Goal: Information Seeking & Learning: Learn about a topic

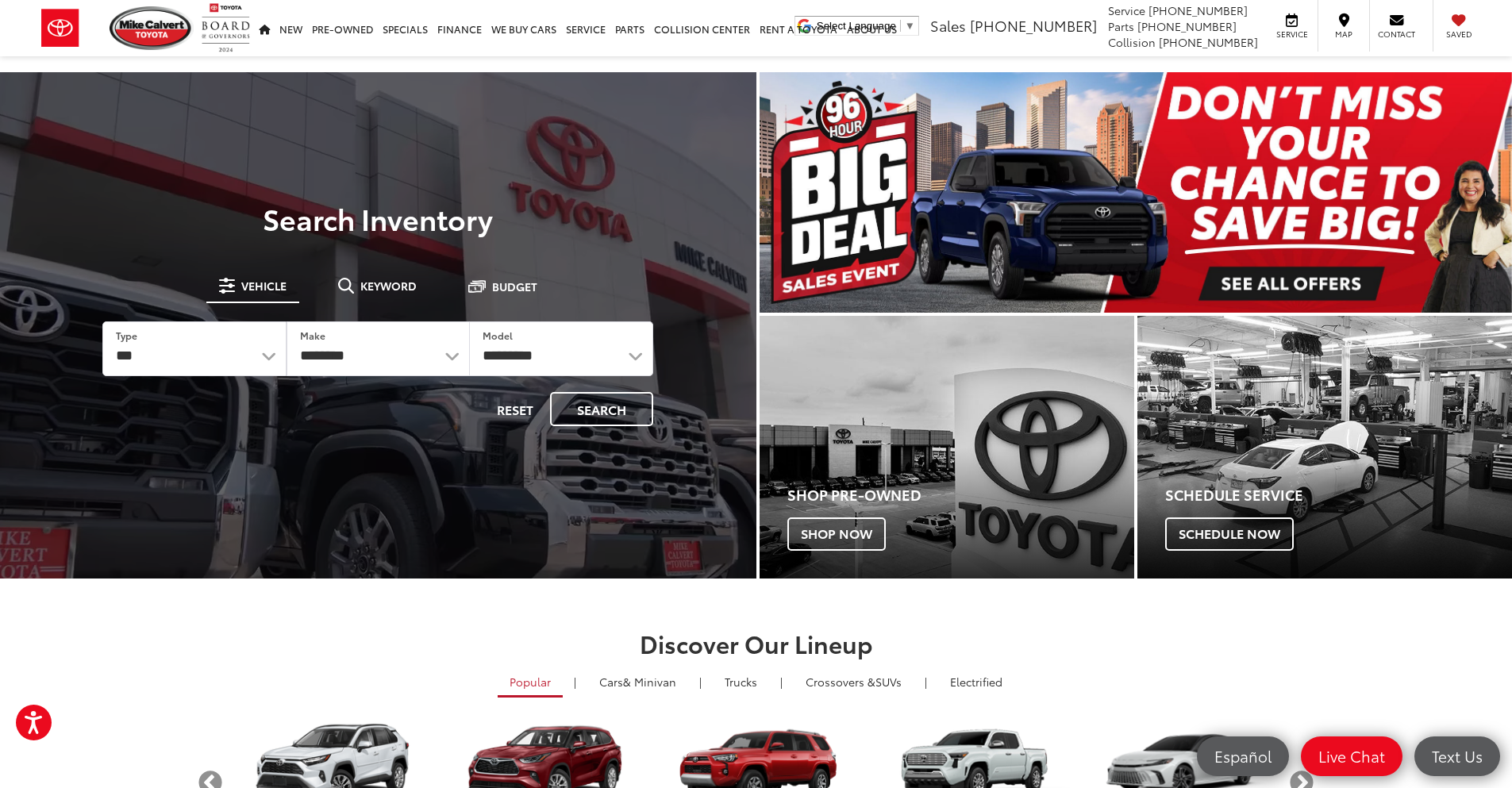
drag, startPoint x: 360, startPoint y: 278, endPoint x: 333, endPoint y: 378, distance: 103.6
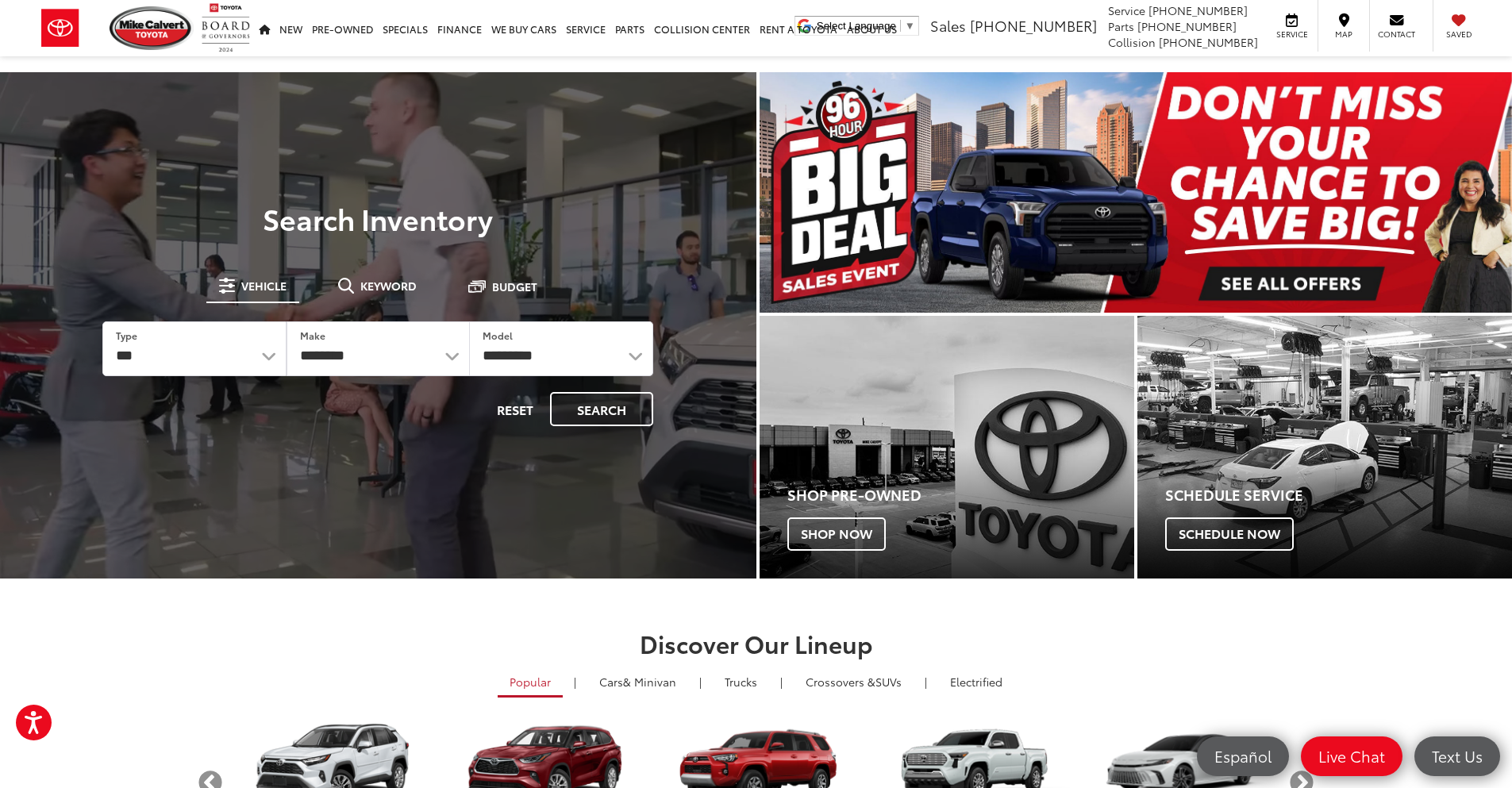
click at [360, 280] on span "Keyword" at bounding box center [388, 285] width 56 height 11
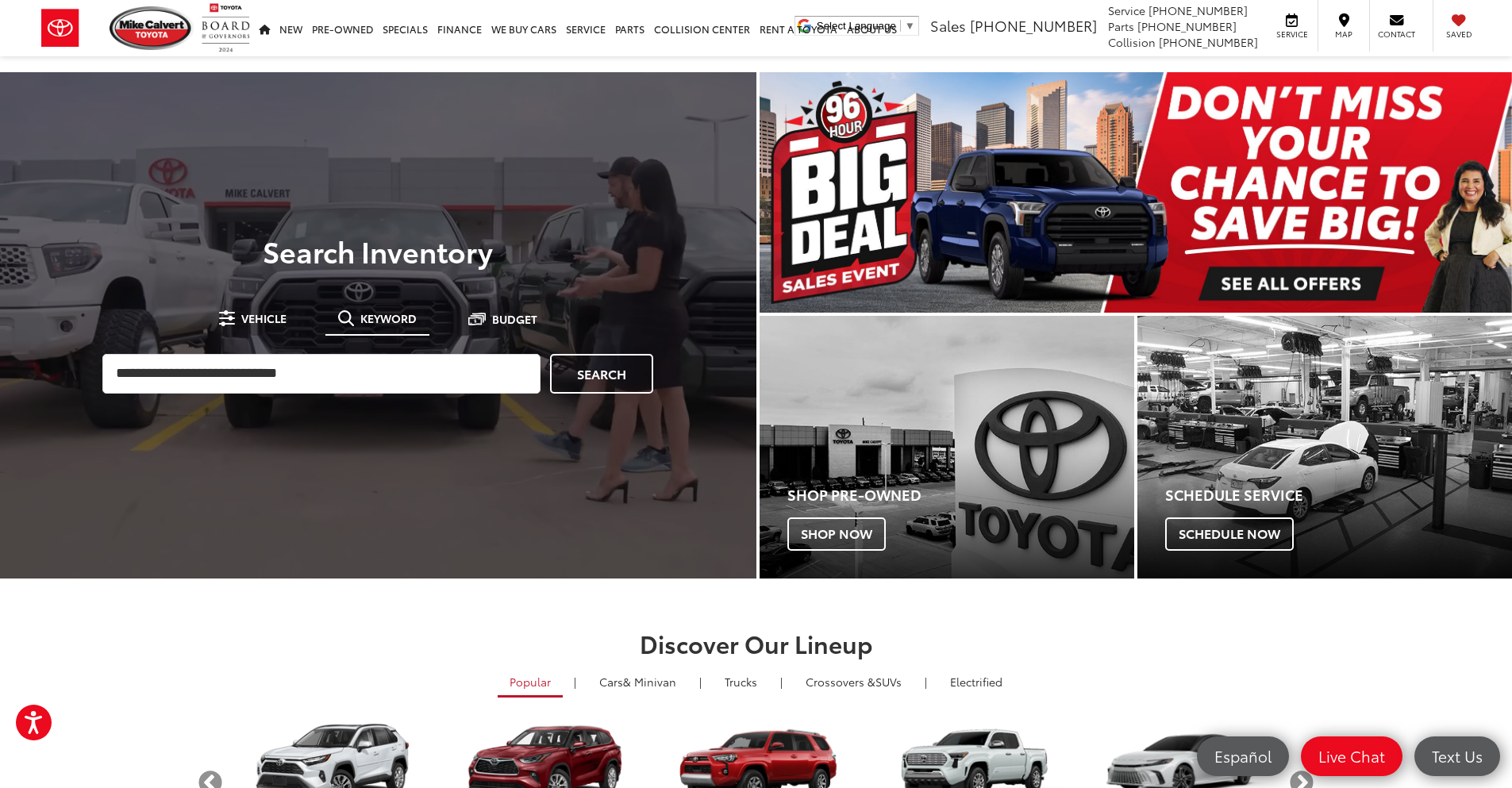
click at [329, 371] on input "search" at bounding box center [321, 374] width 438 height 39
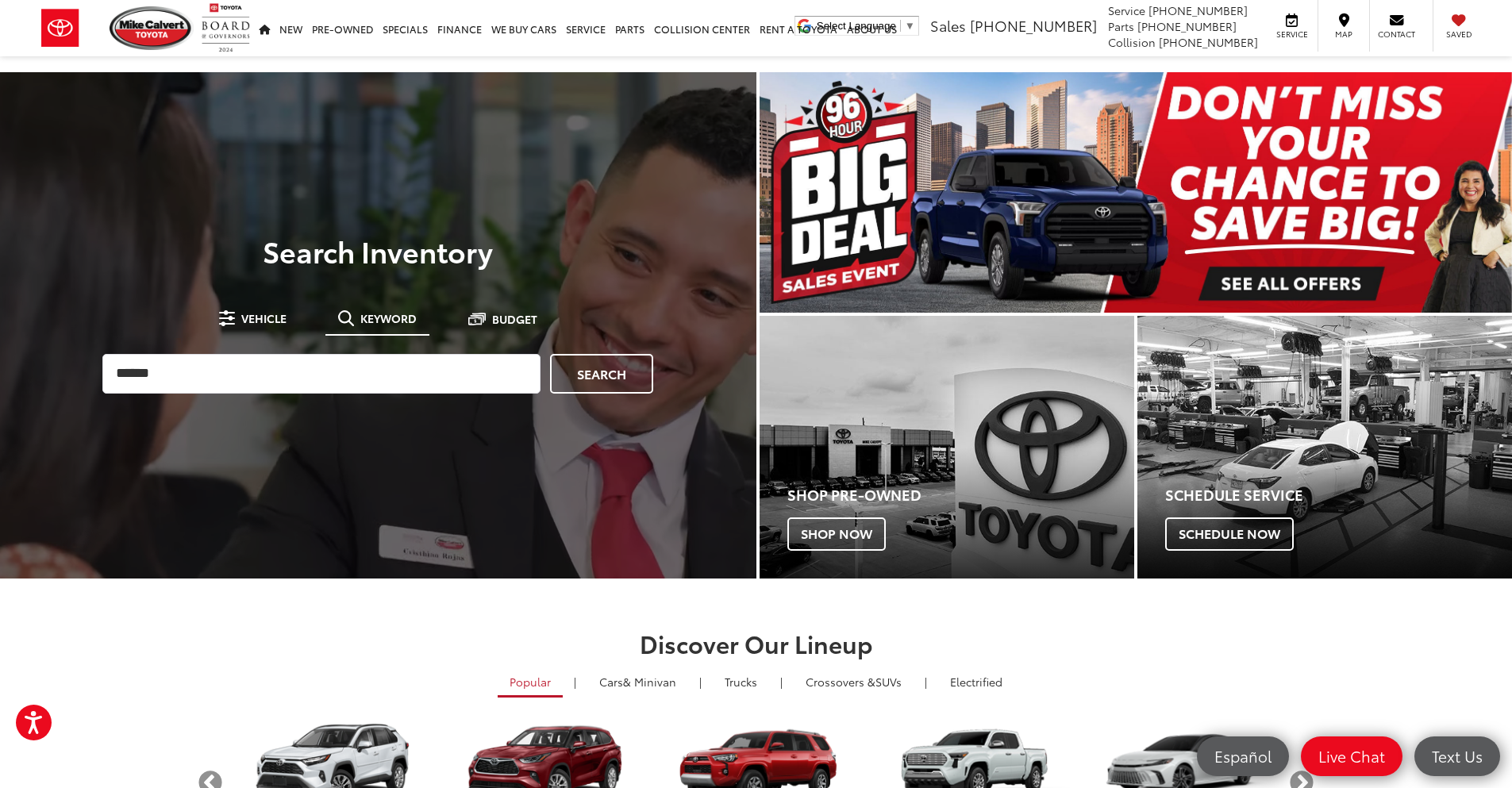
type input "******"
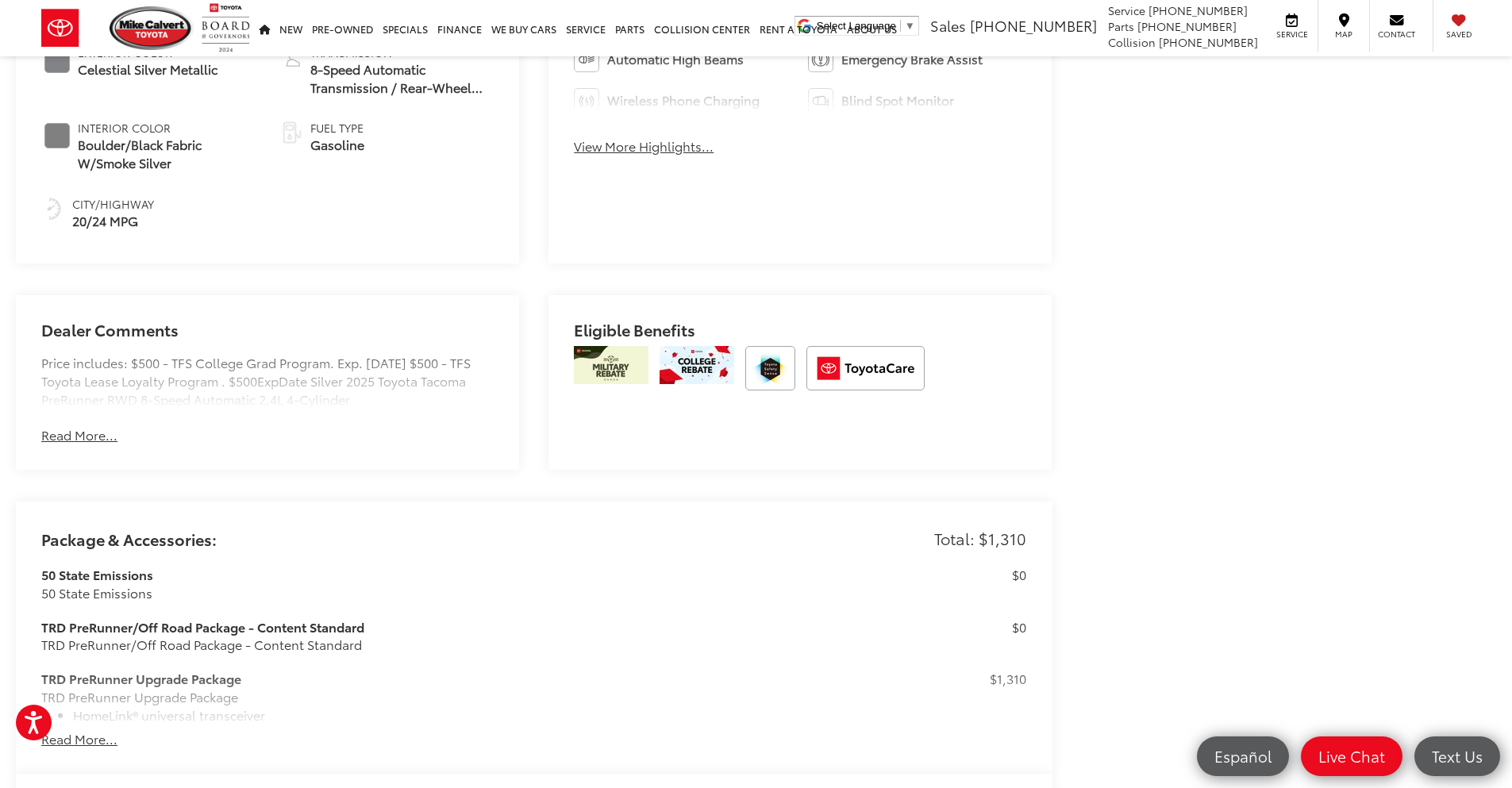
scroll to position [1348, 0]
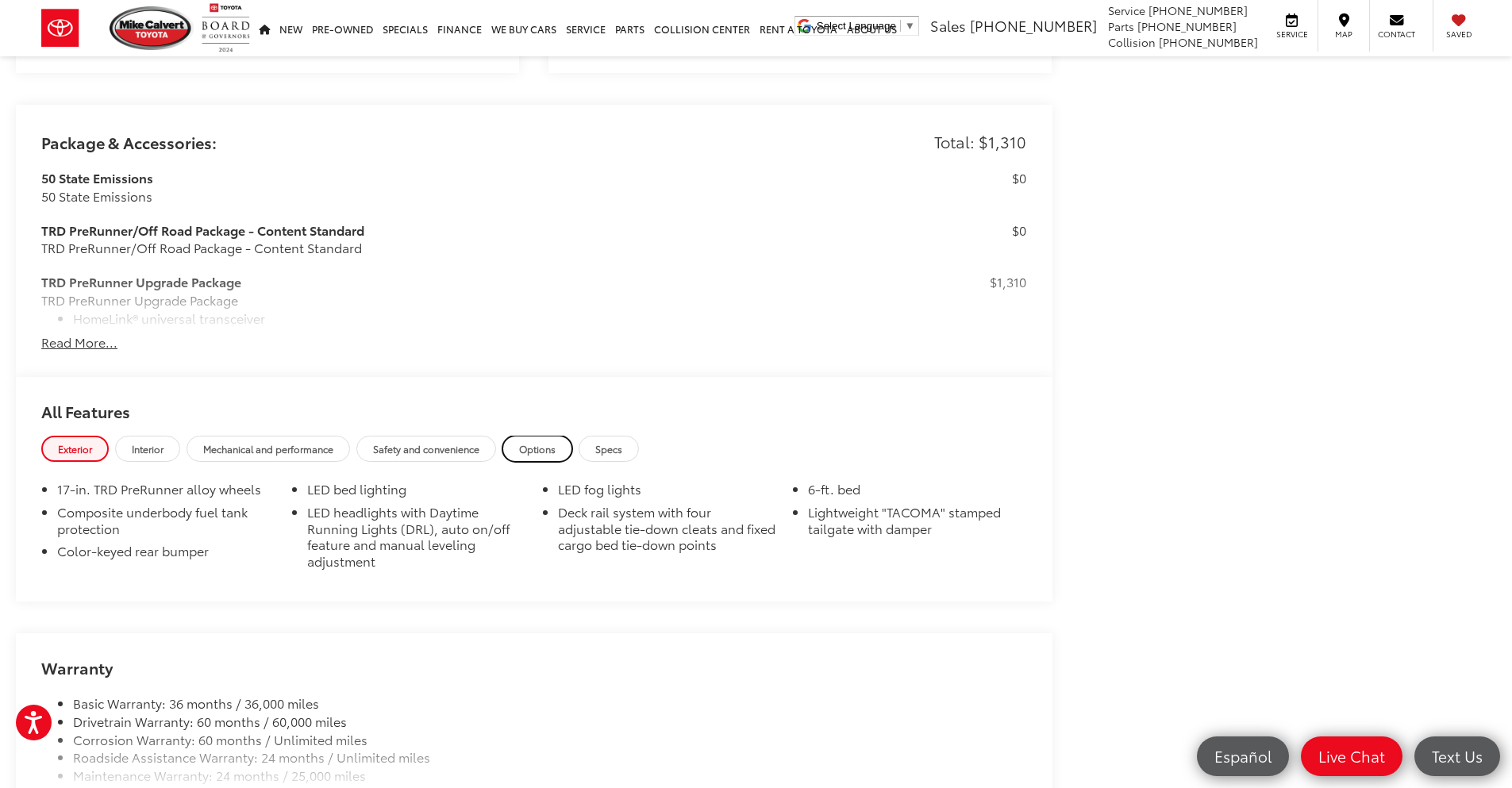
click at [530, 436] on link "Options" at bounding box center [537, 448] width 70 height 26
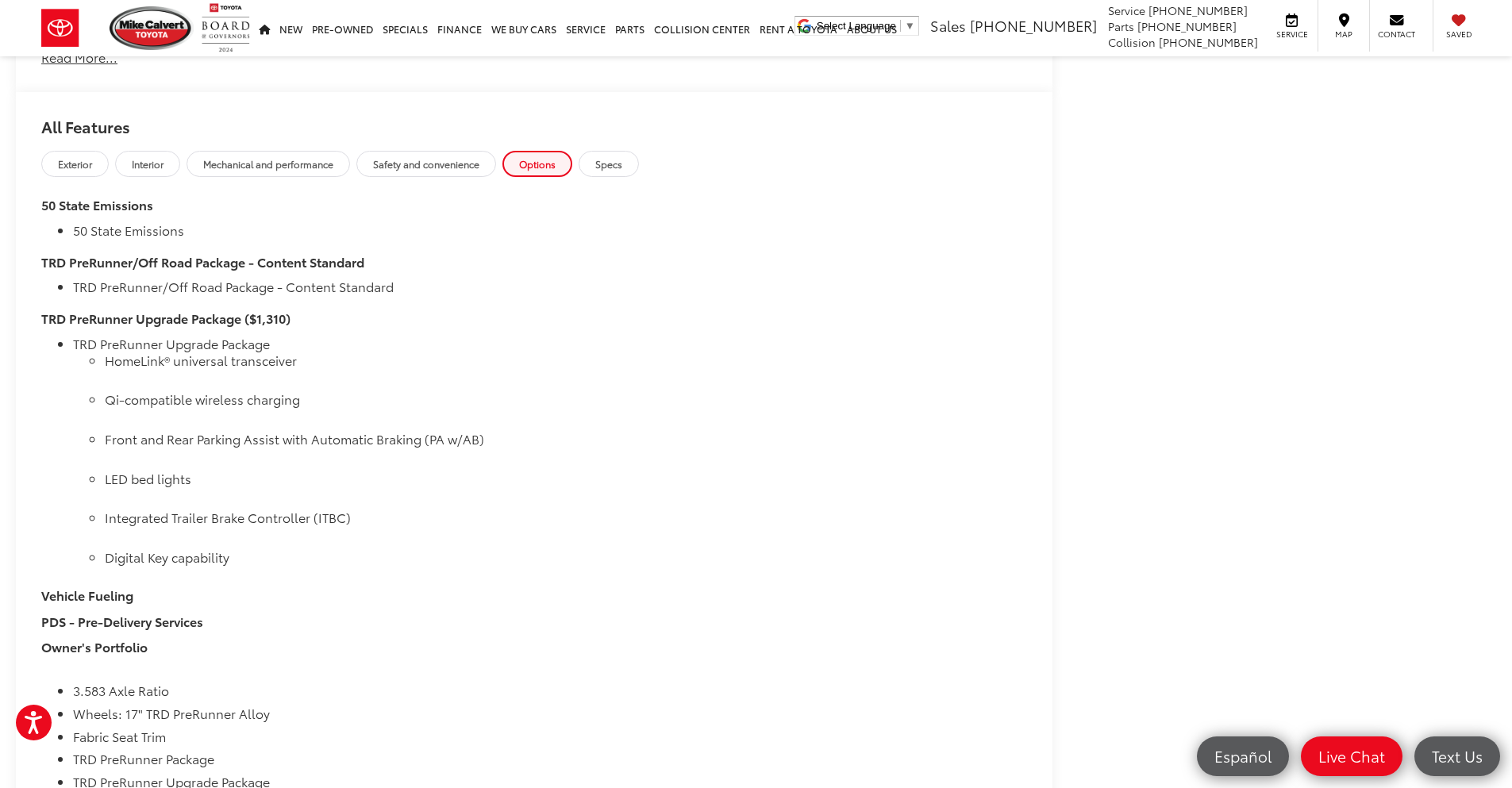
scroll to position [1824, 0]
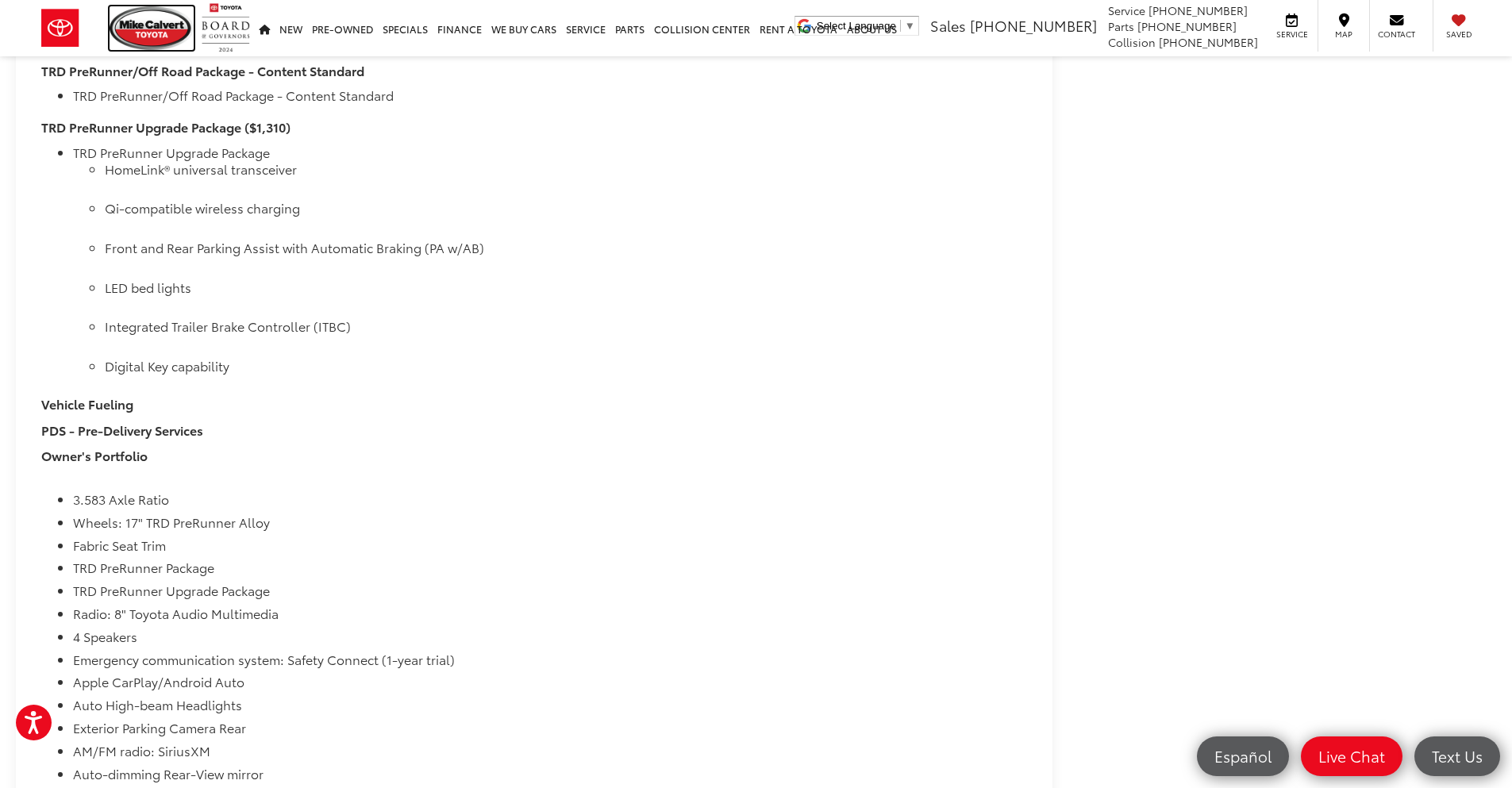
click at [151, 45] on img at bounding box center [152, 27] width 84 height 43
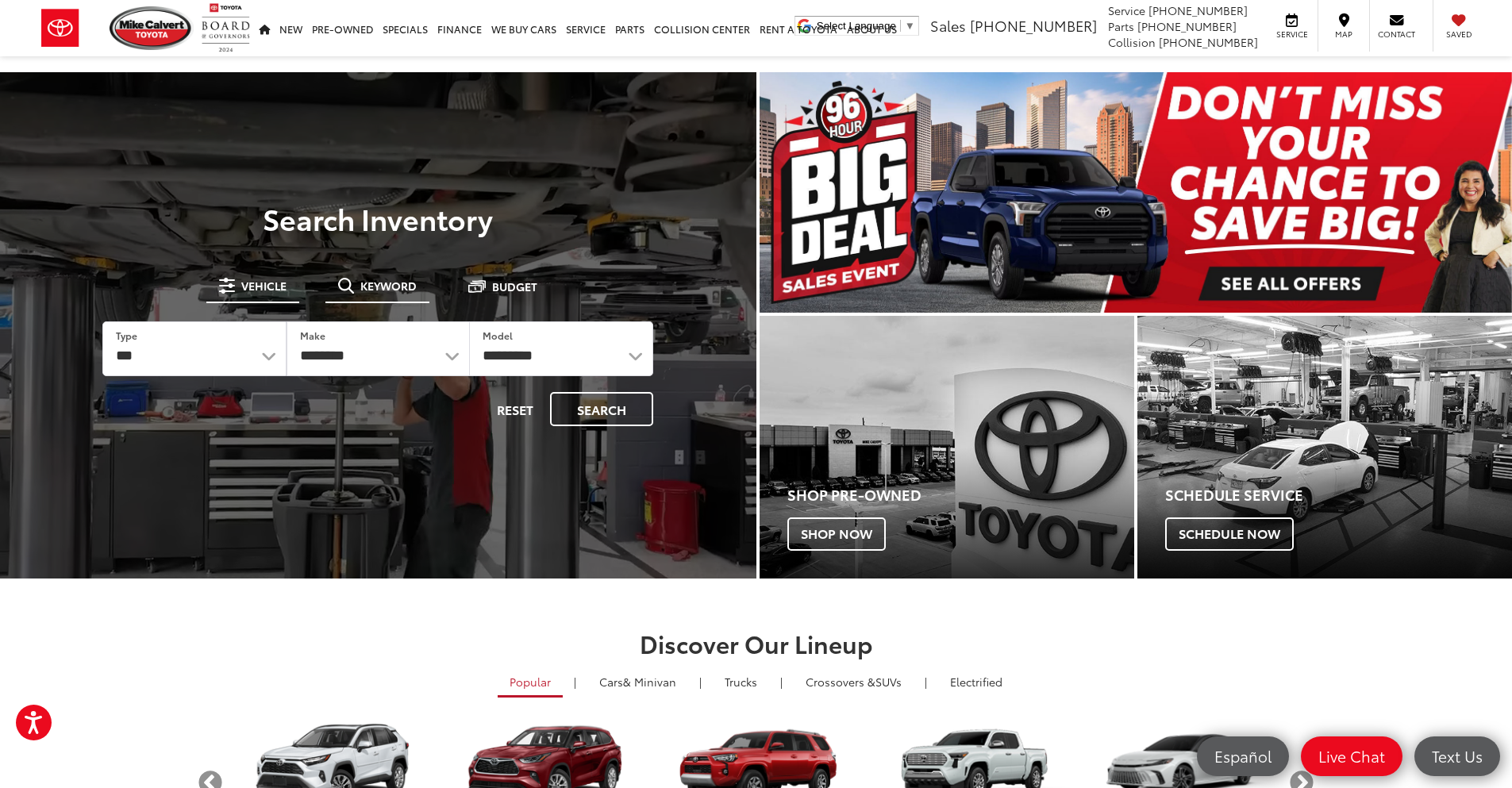
click at [366, 272] on button "Keyword" at bounding box center [377, 285] width 104 height 28
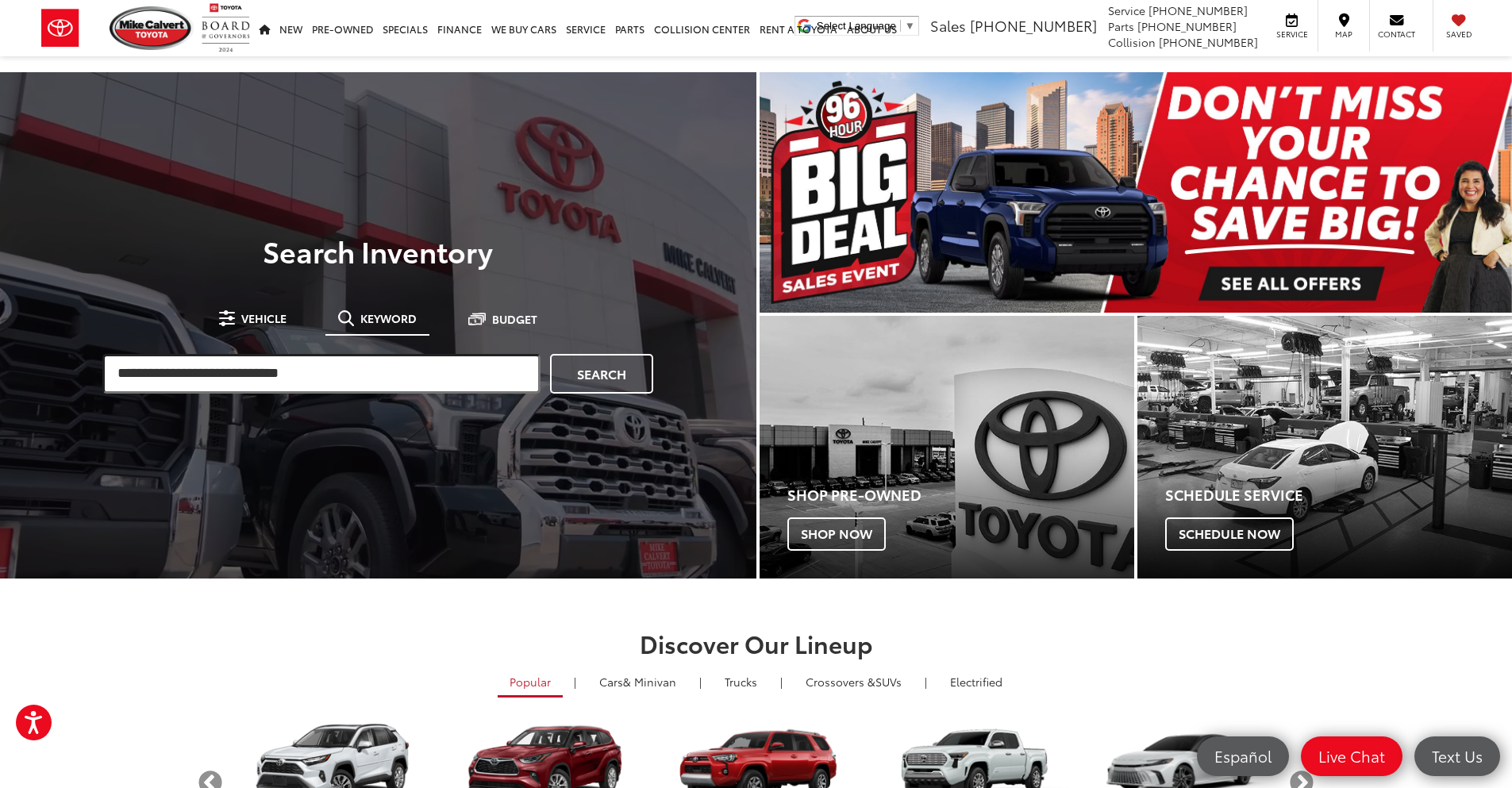
click at [315, 379] on input "search" at bounding box center [321, 374] width 438 height 39
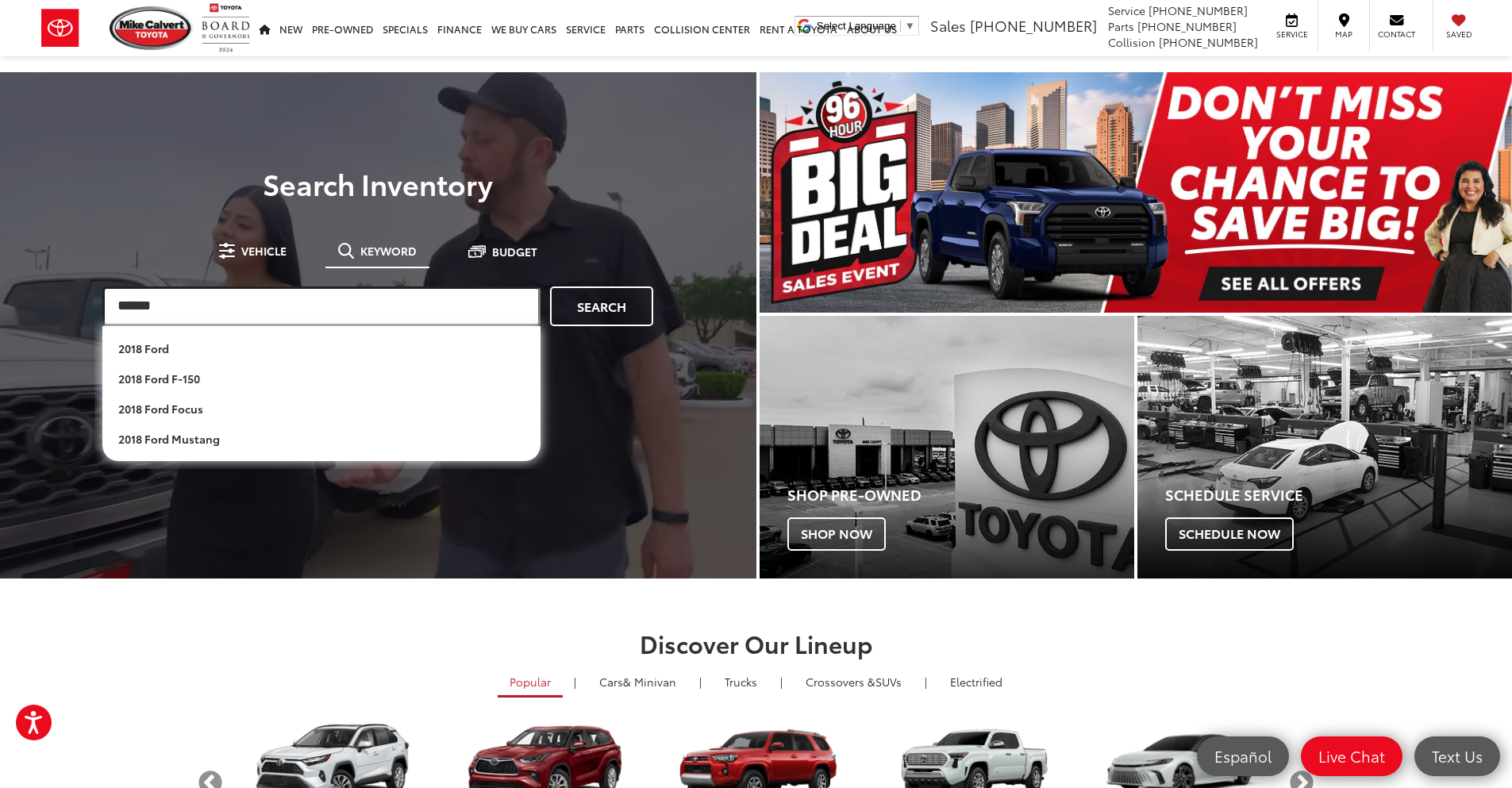
type input "******"
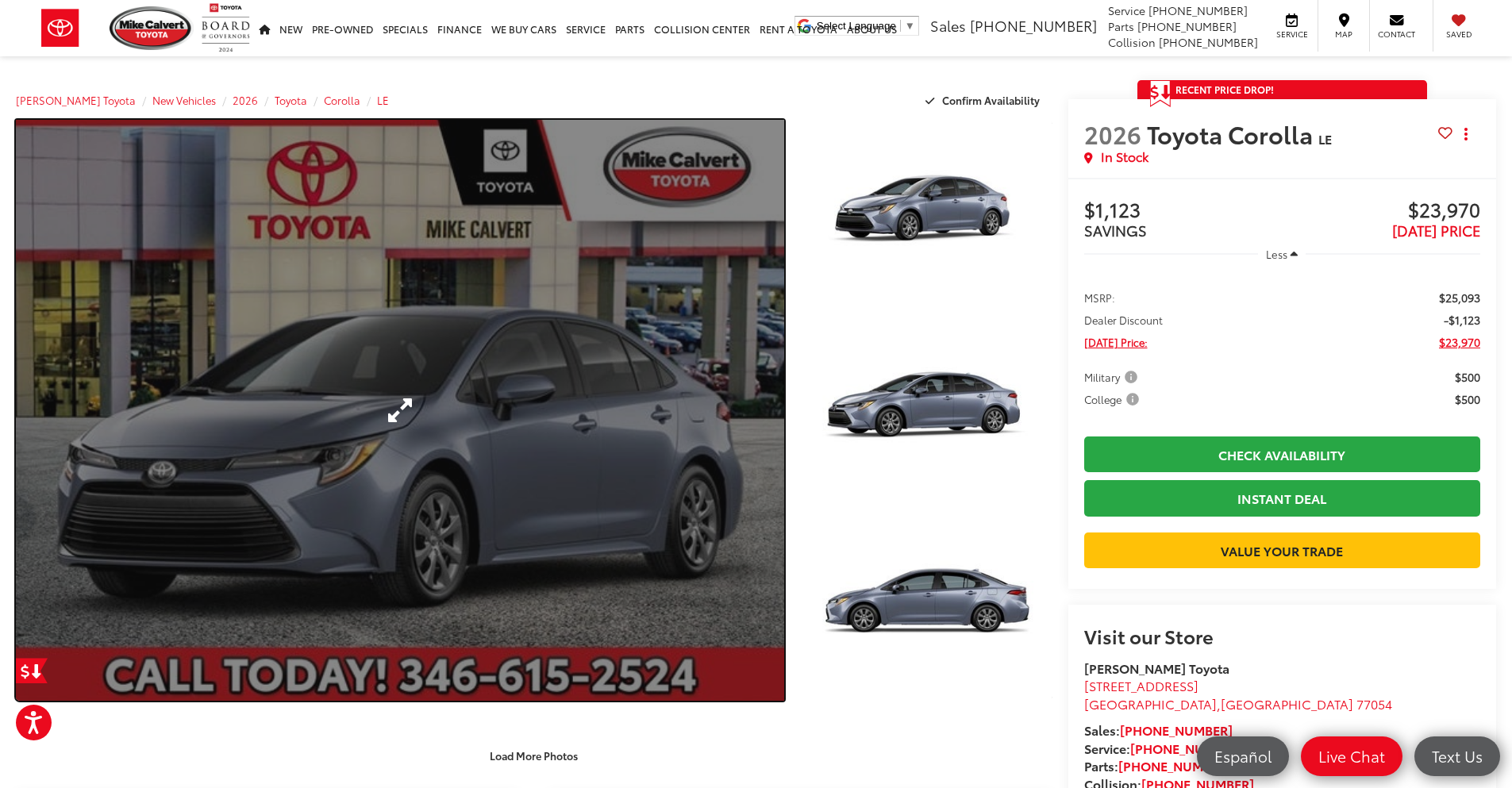
click at [243, 289] on link "Expand Photo 0" at bounding box center [400, 410] width 768 height 581
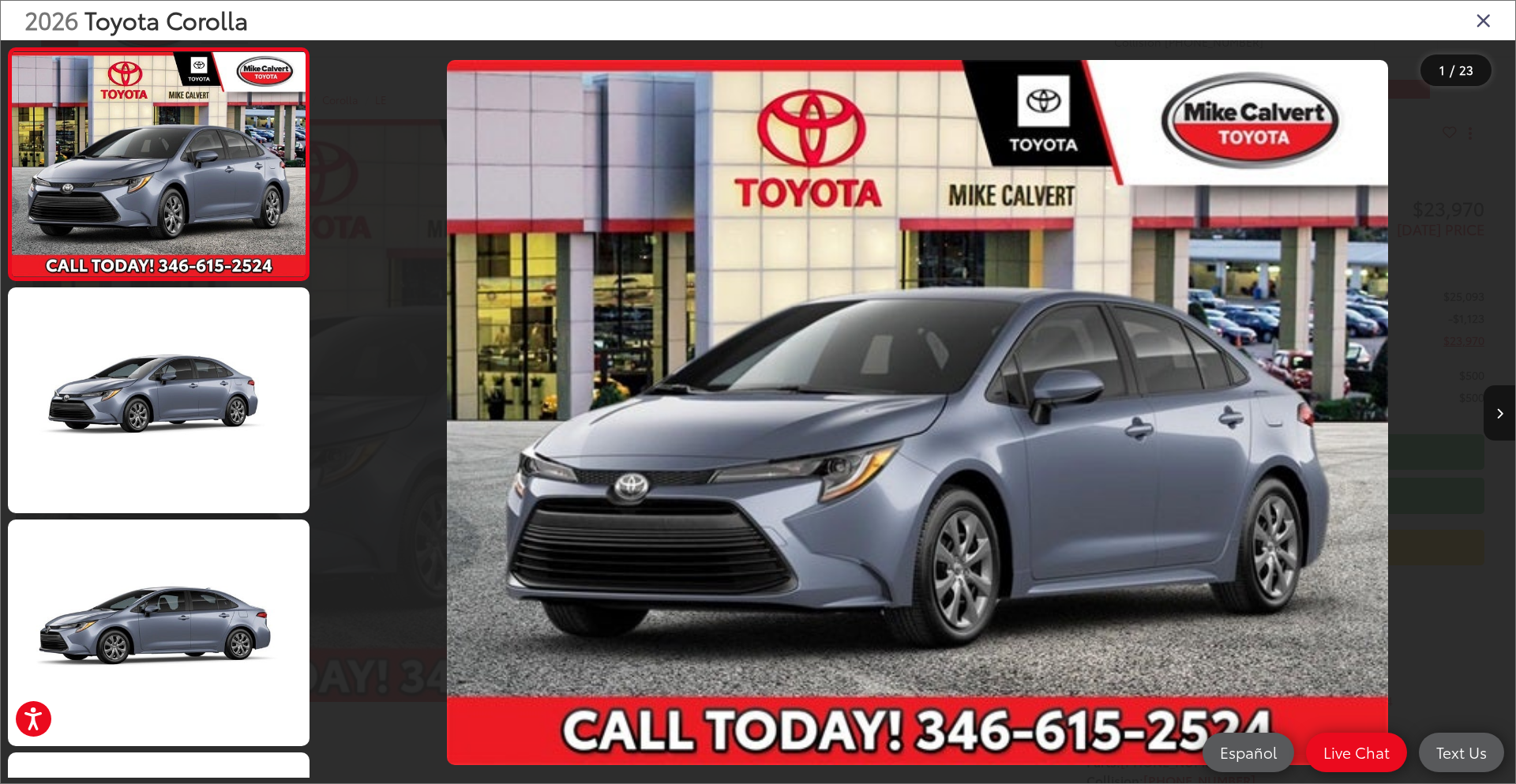
click at [1483, 29] on icon "Close gallery" at bounding box center [1484, 20] width 16 height 21
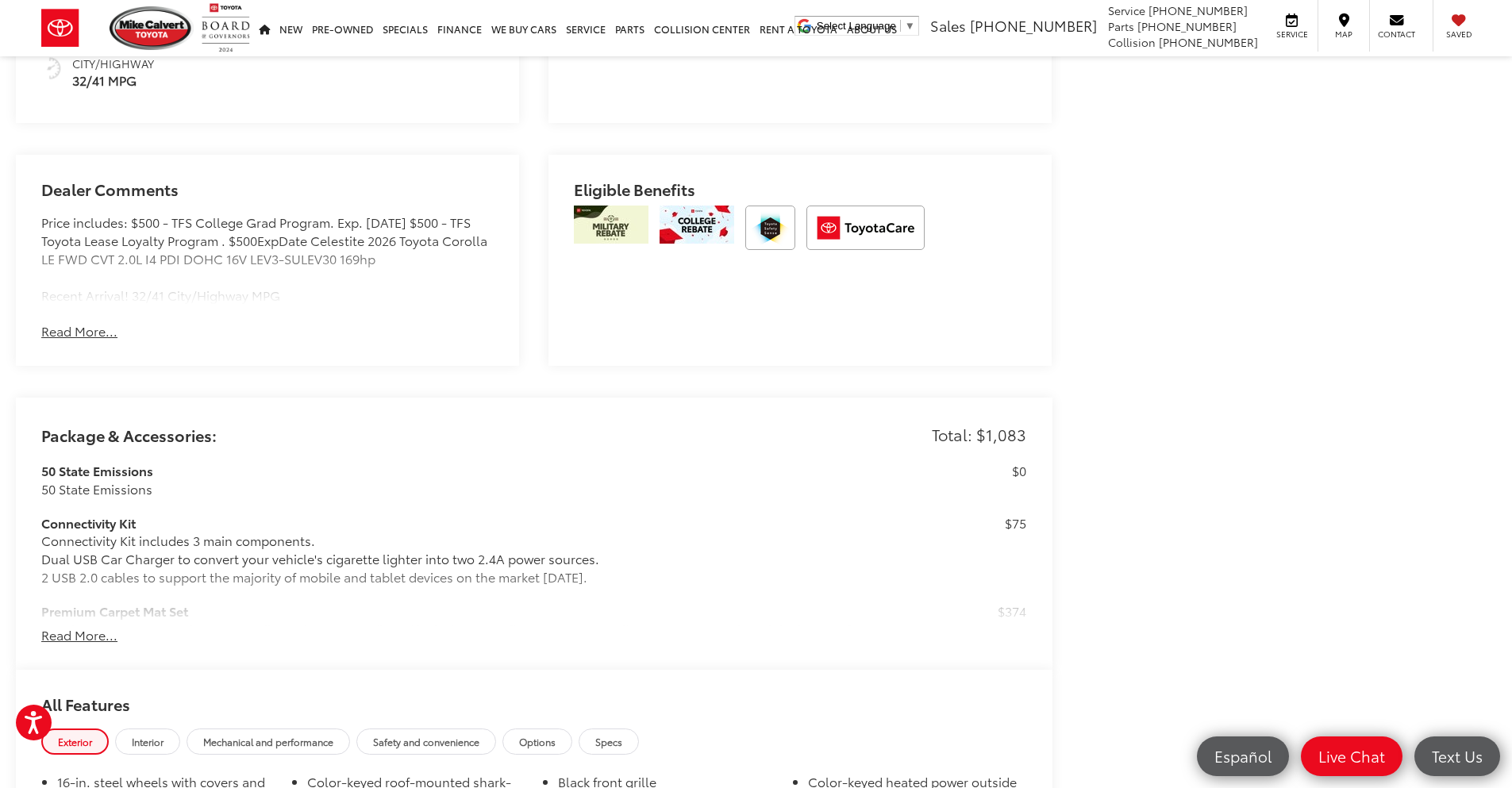
scroll to position [1189, 0]
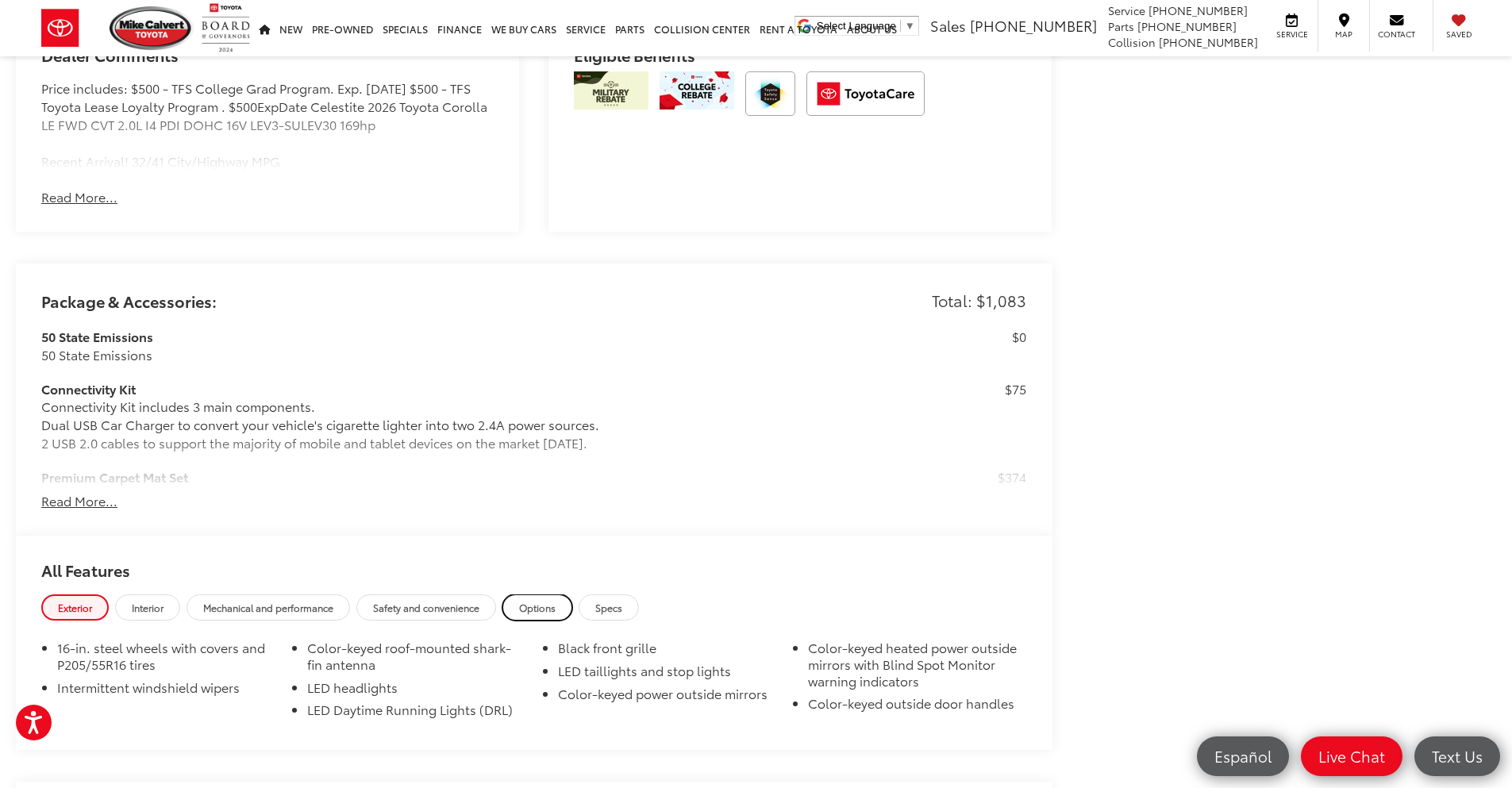
click at [543, 608] on span "Options" at bounding box center [537, 607] width 36 height 14
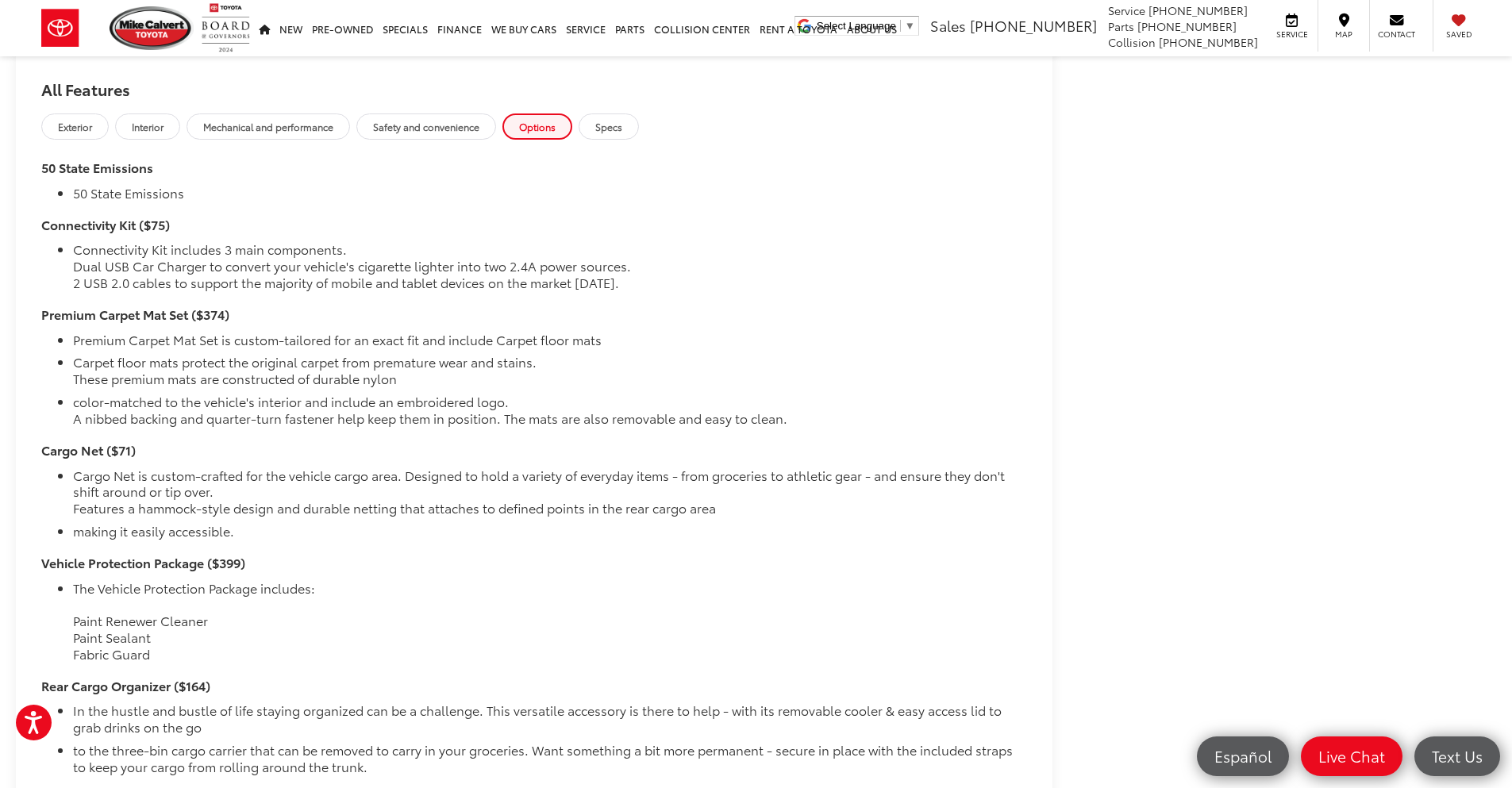
scroll to position [1665, 0]
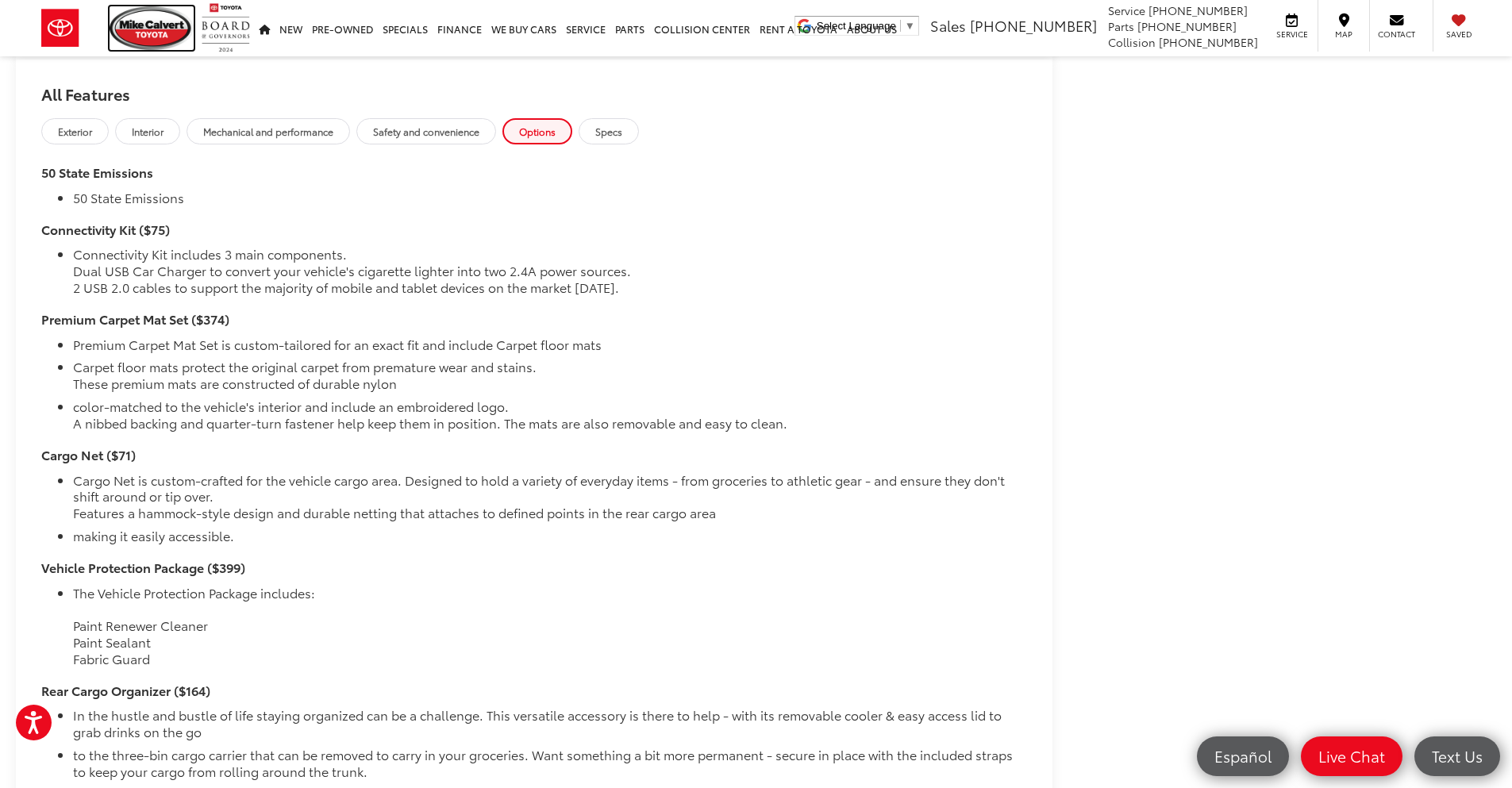
click at [151, 33] on img at bounding box center [152, 27] width 84 height 43
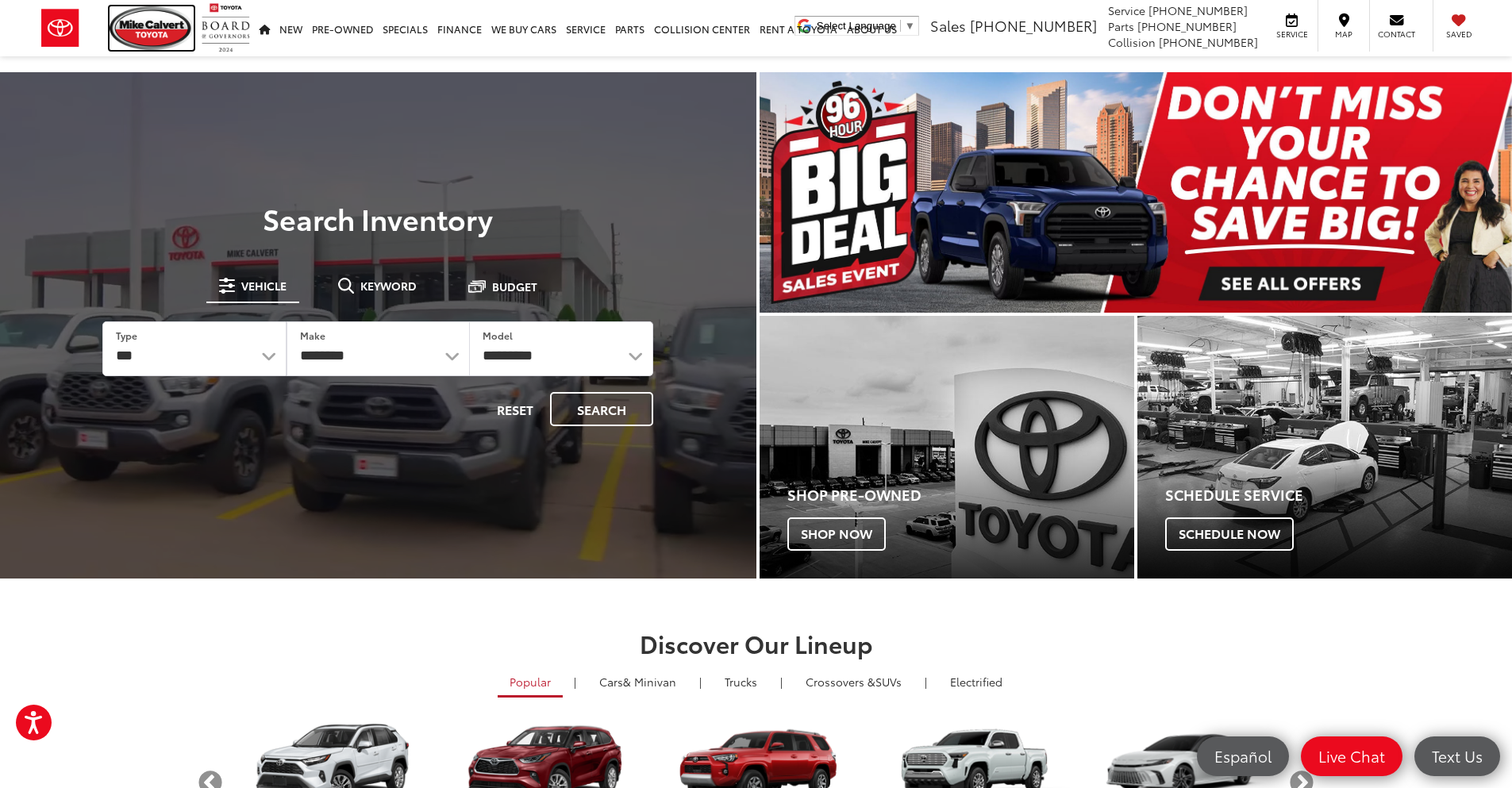
drag, startPoint x: 0, startPoint y: 0, endPoint x: 142, endPoint y: 48, distance: 149.9
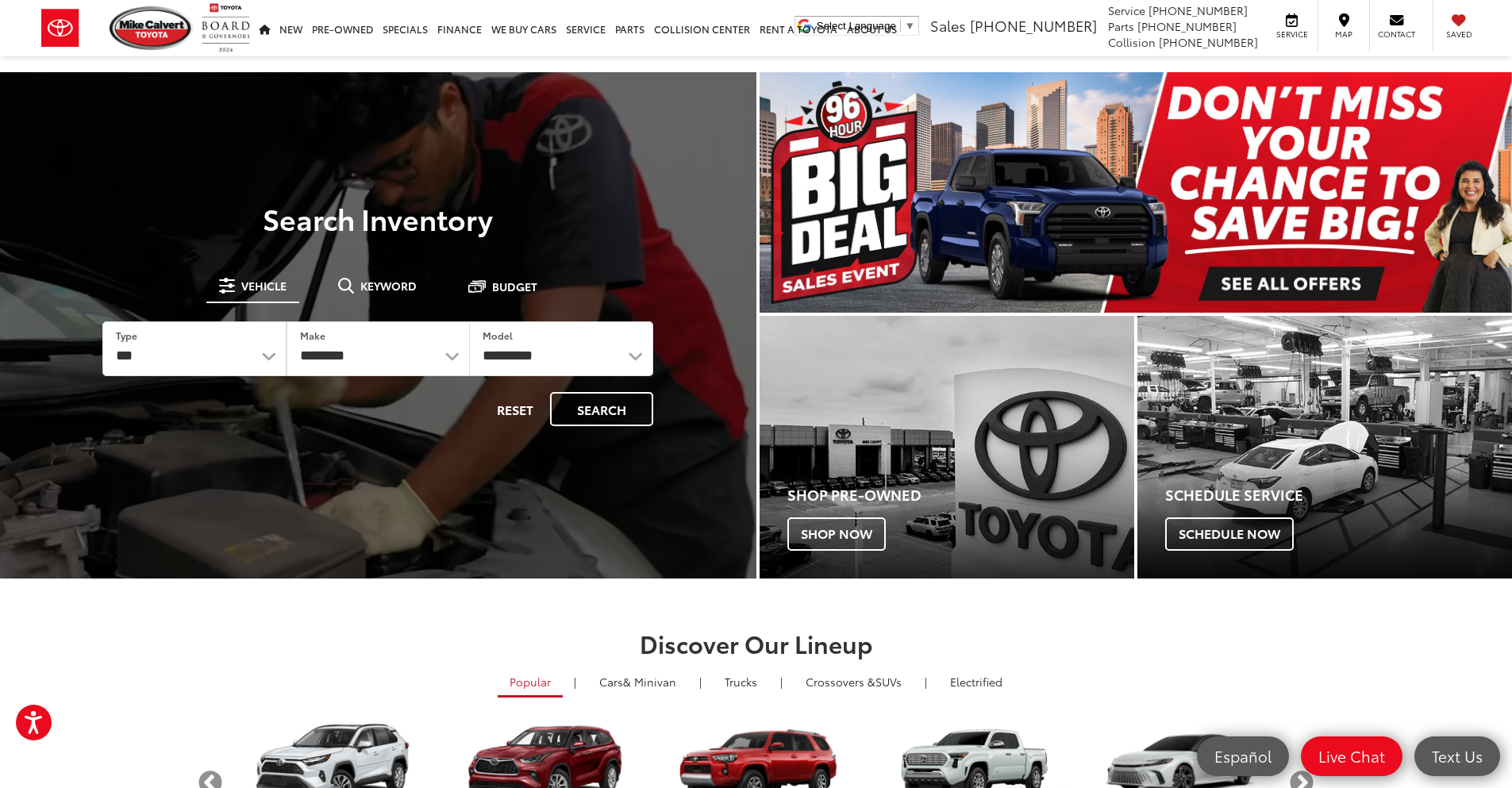
drag, startPoint x: 427, startPoint y: 278, endPoint x: 417, endPoint y: 294, distance: 18.9
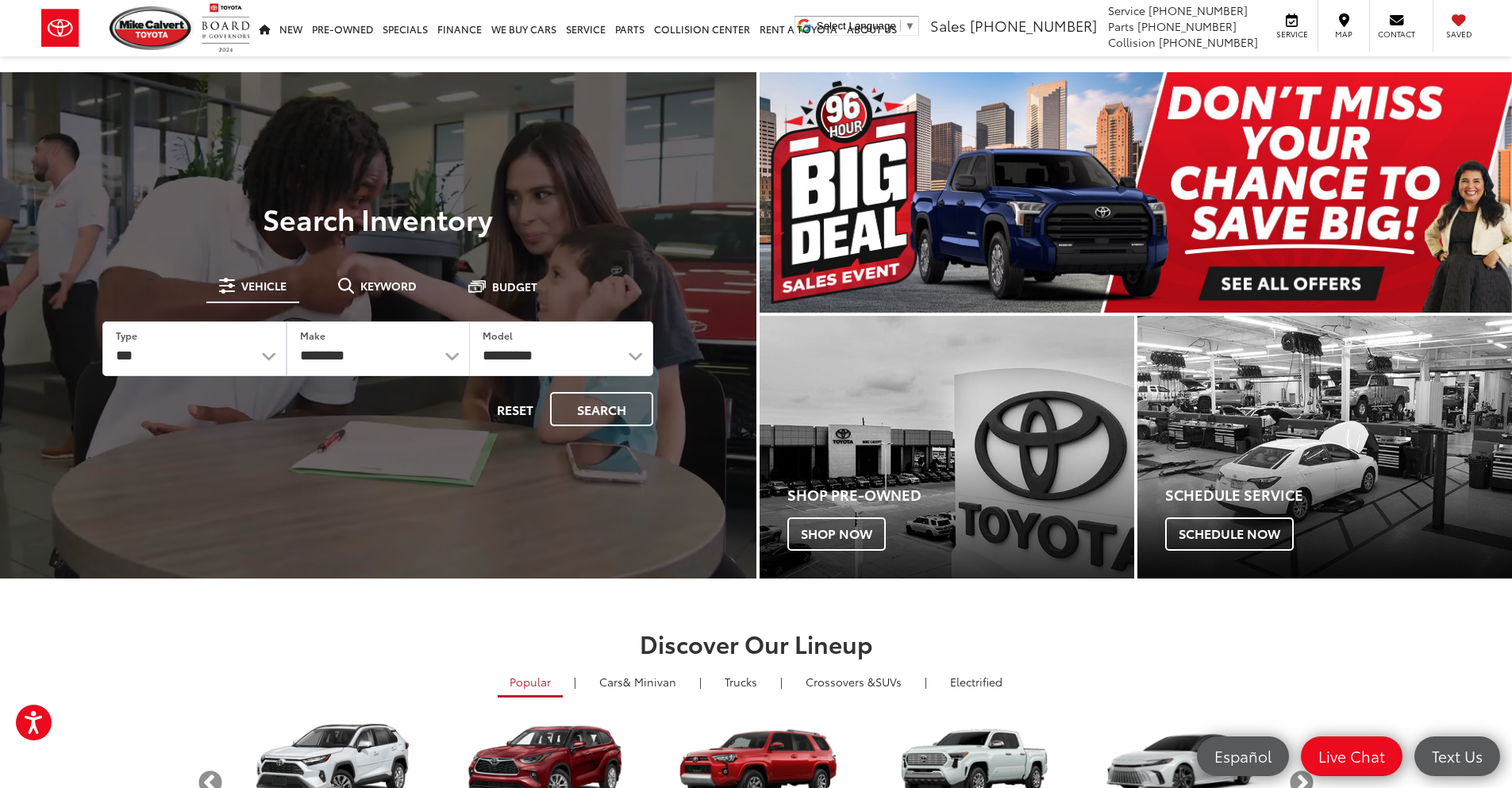
click at [427, 277] on button "Keyword" at bounding box center [377, 285] width 104 height 28
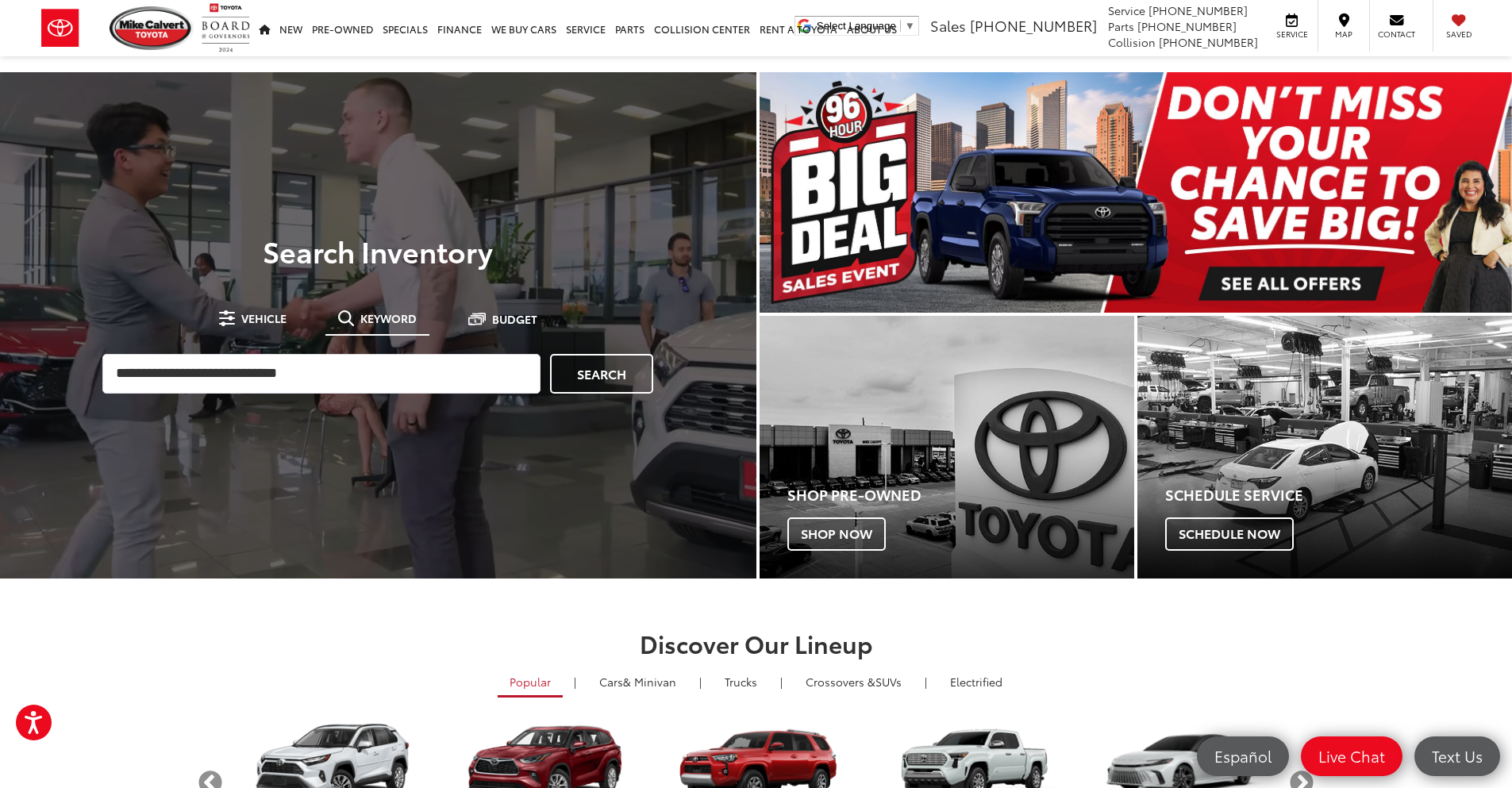
drag, startPoint x: 358, startPoint y: 349, endPoint x: 359, endPoint y: 369, distance: 20.0
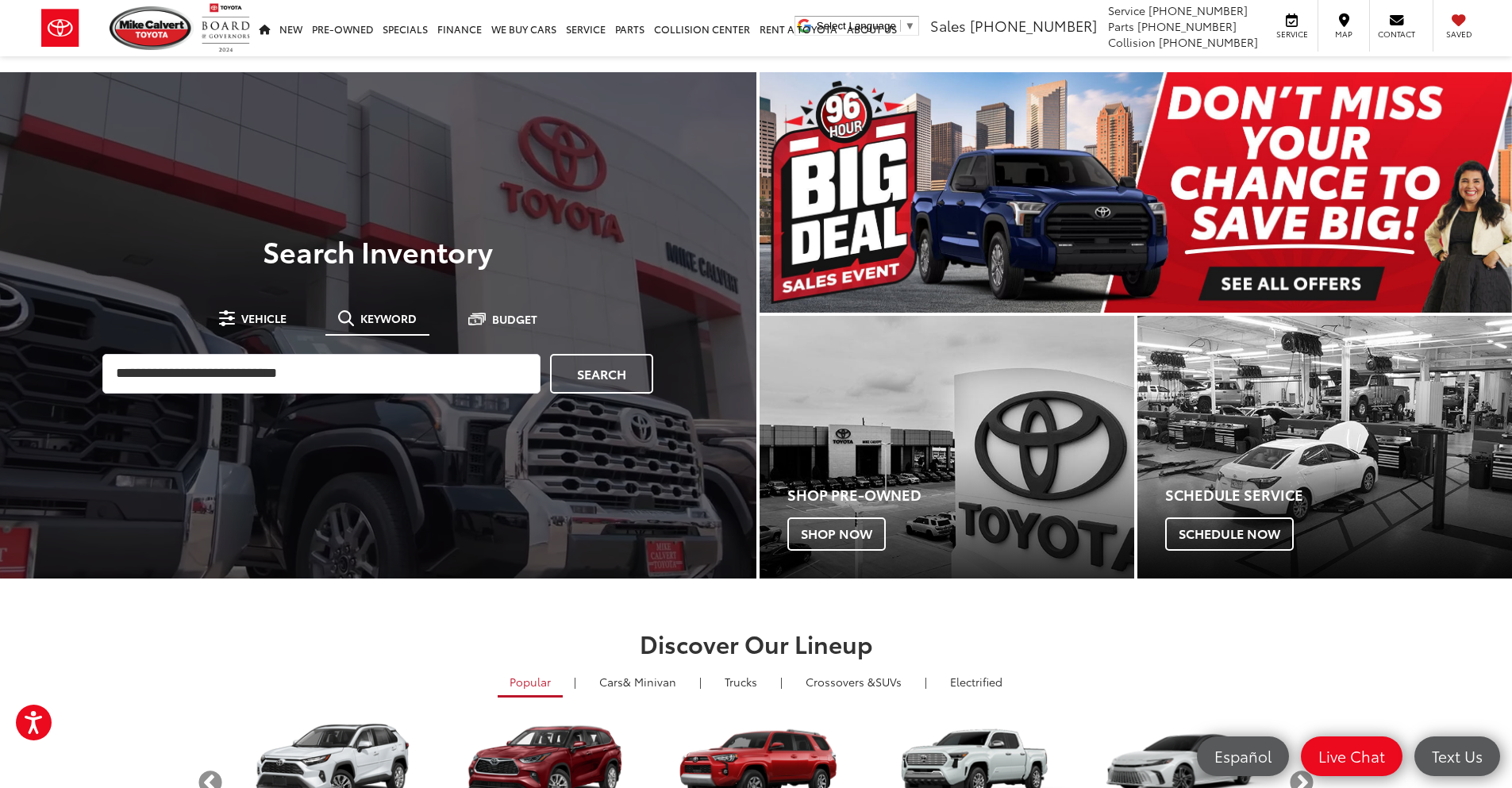
click at [358, 354] on div "Search" at bounding box center [377, 373] width 567 height 56
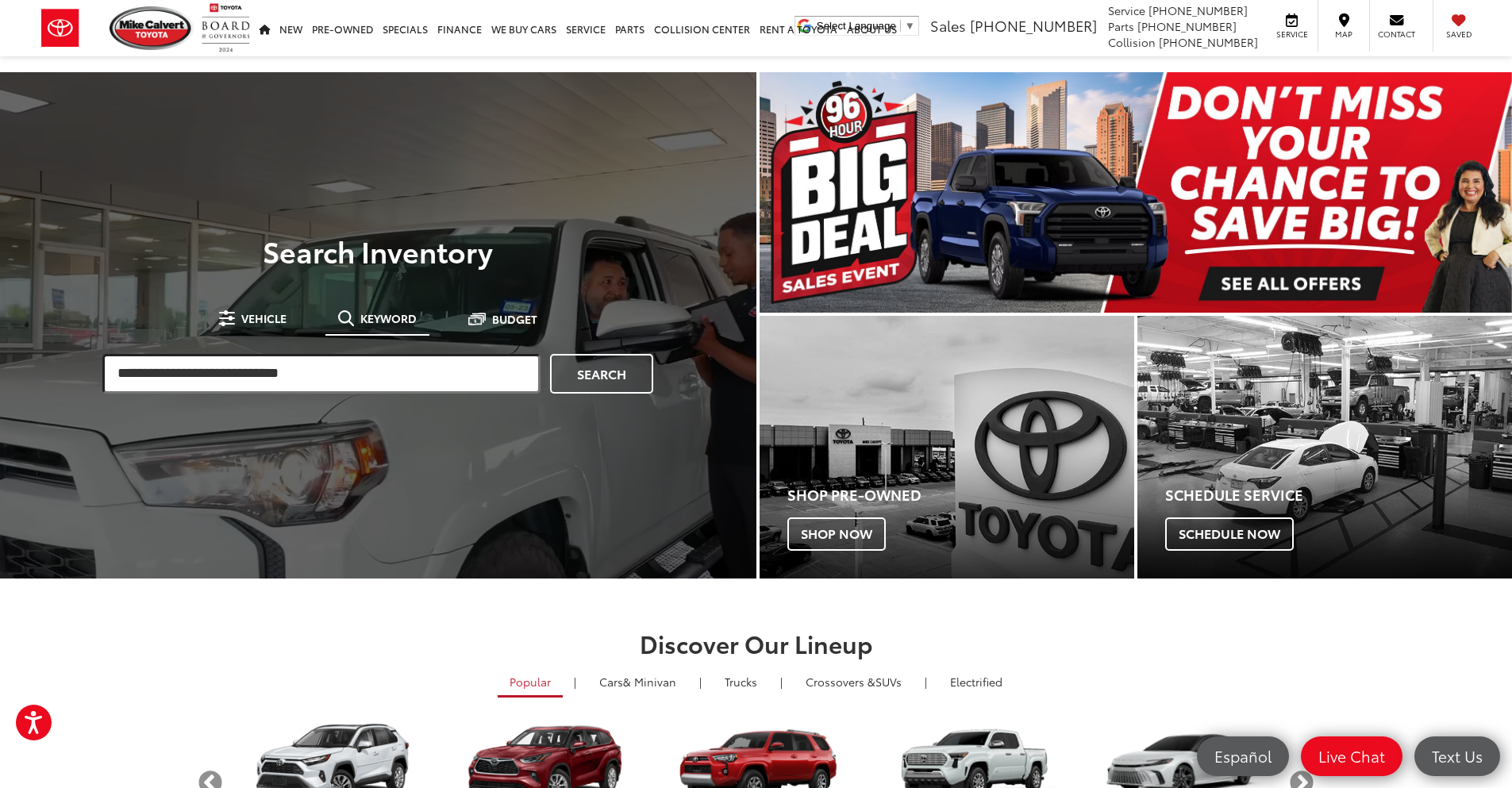
click at [359, 371] on input "search" at bounding box center [321, 374] width 438 height 39
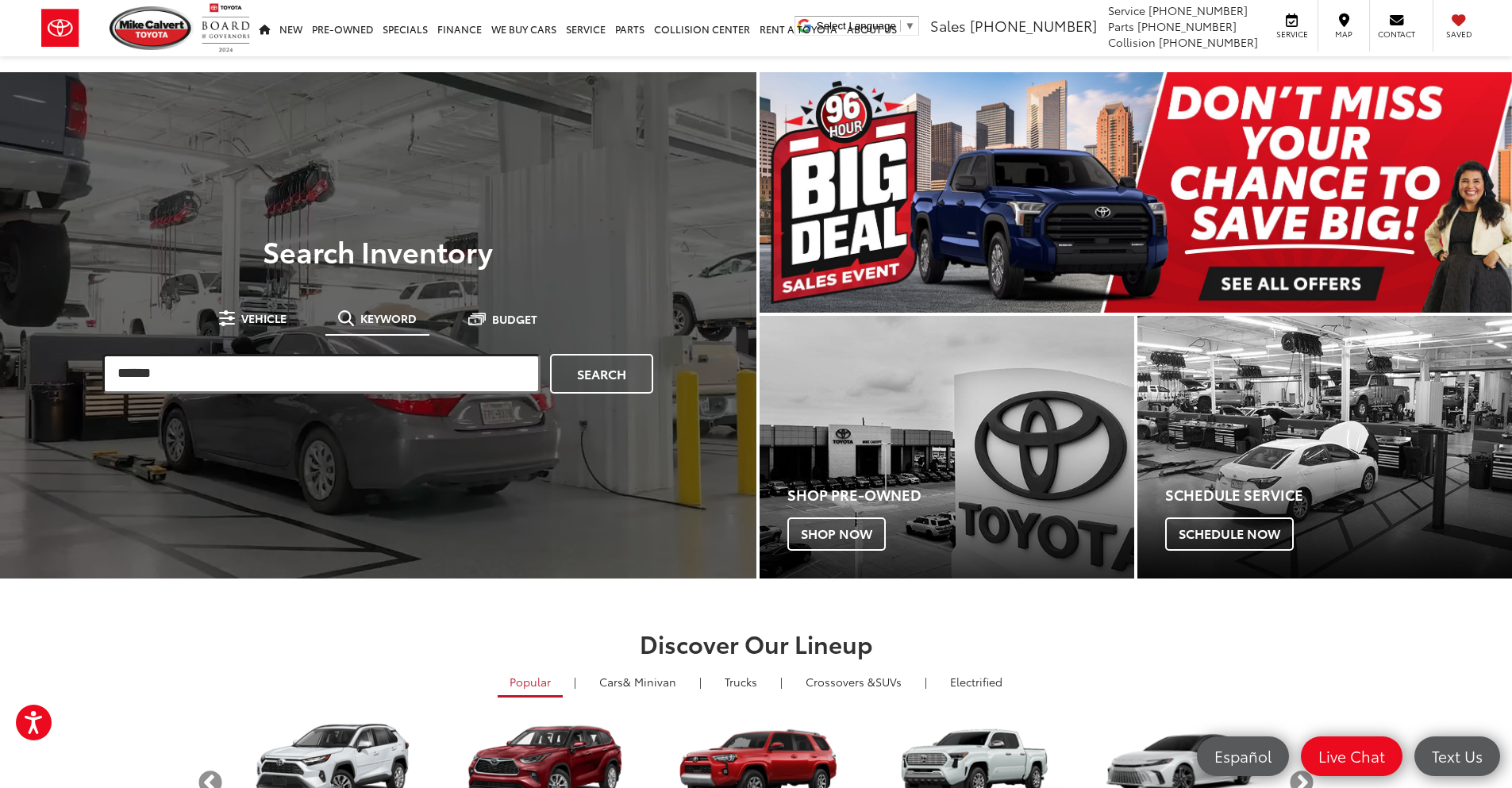
type input "******"
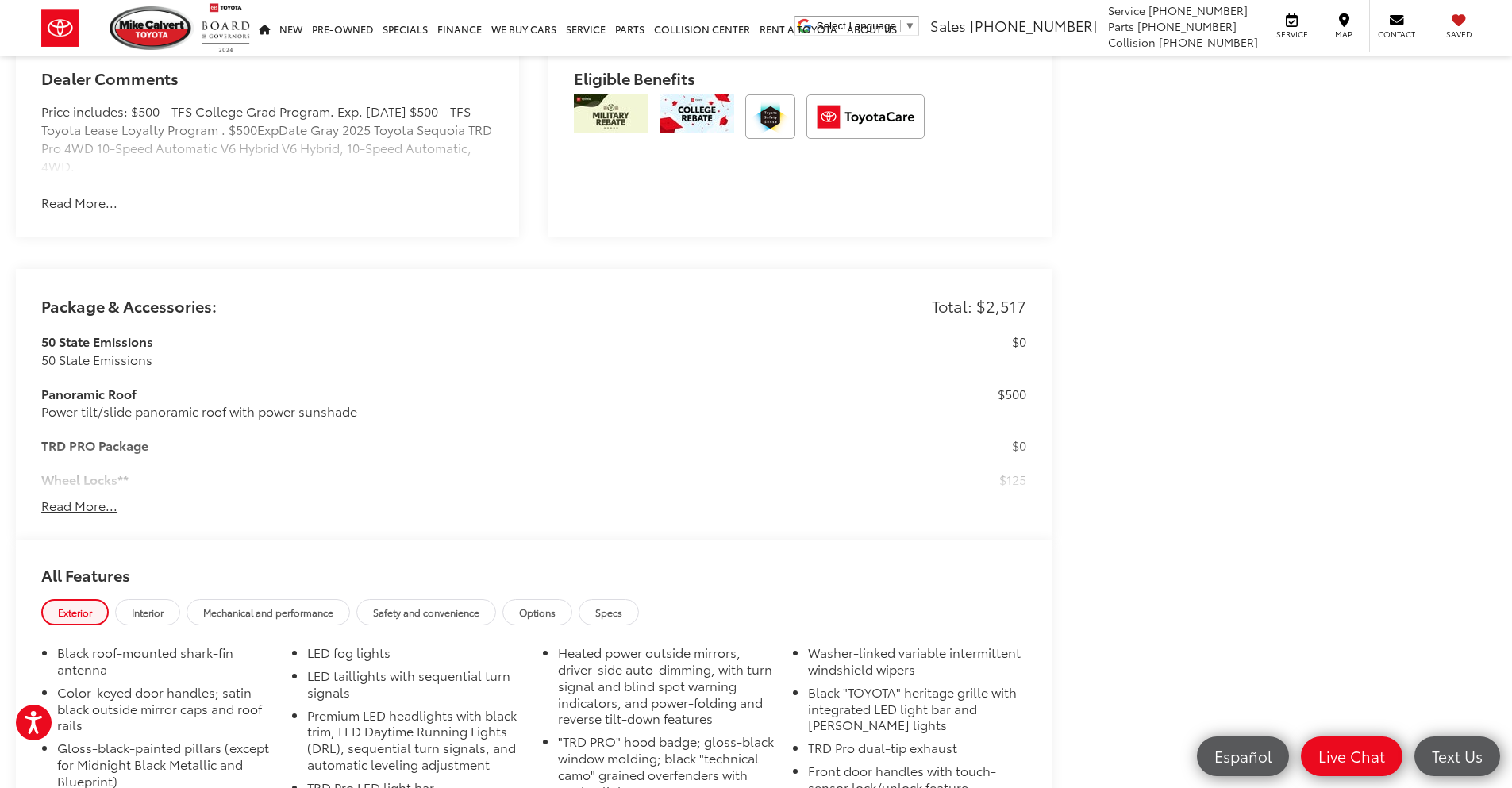
scroll to position [1189, 0]
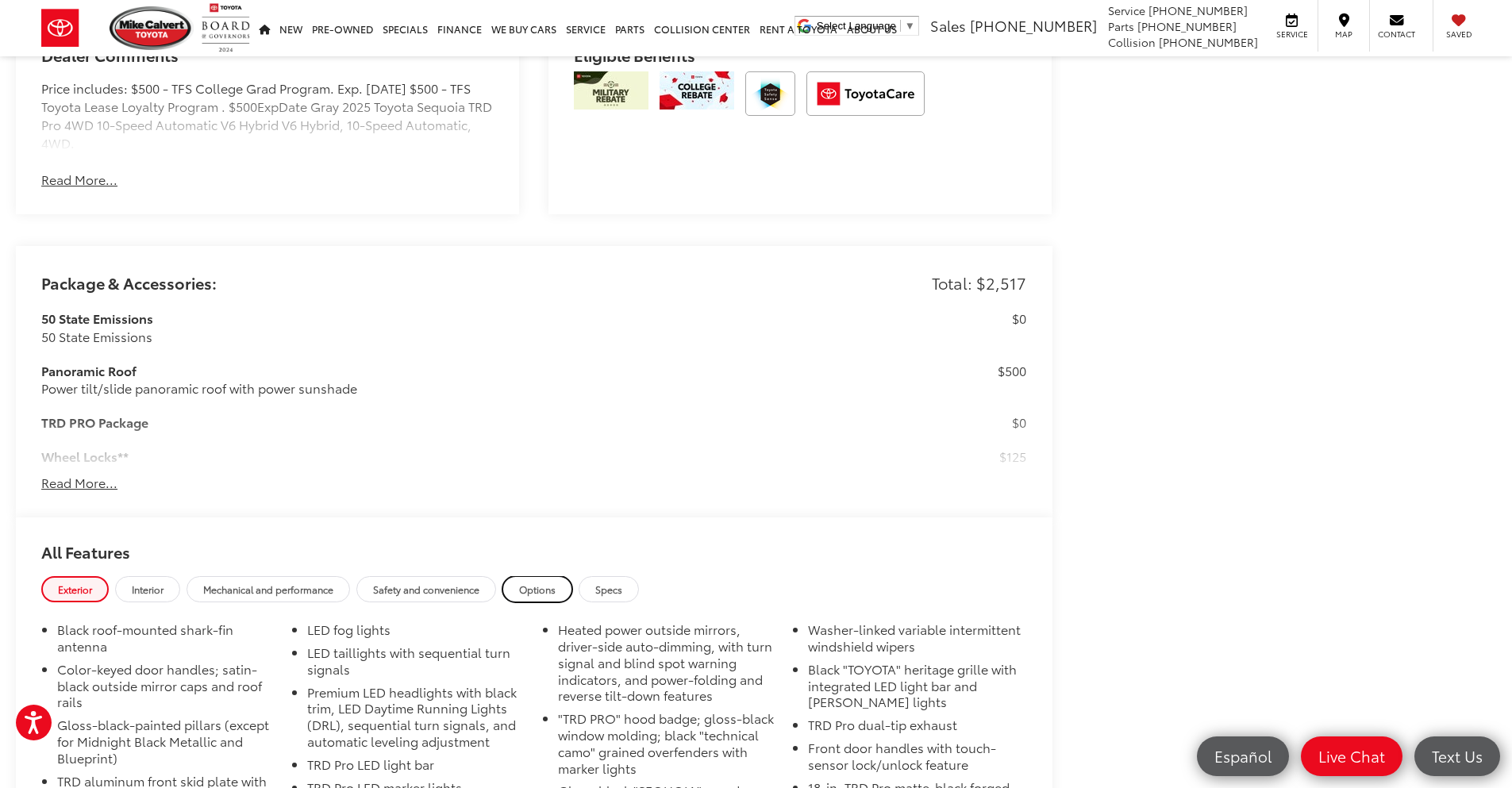
click at [517, 590] on link "Options" at bounding box center [537, 589] width 70 height 26
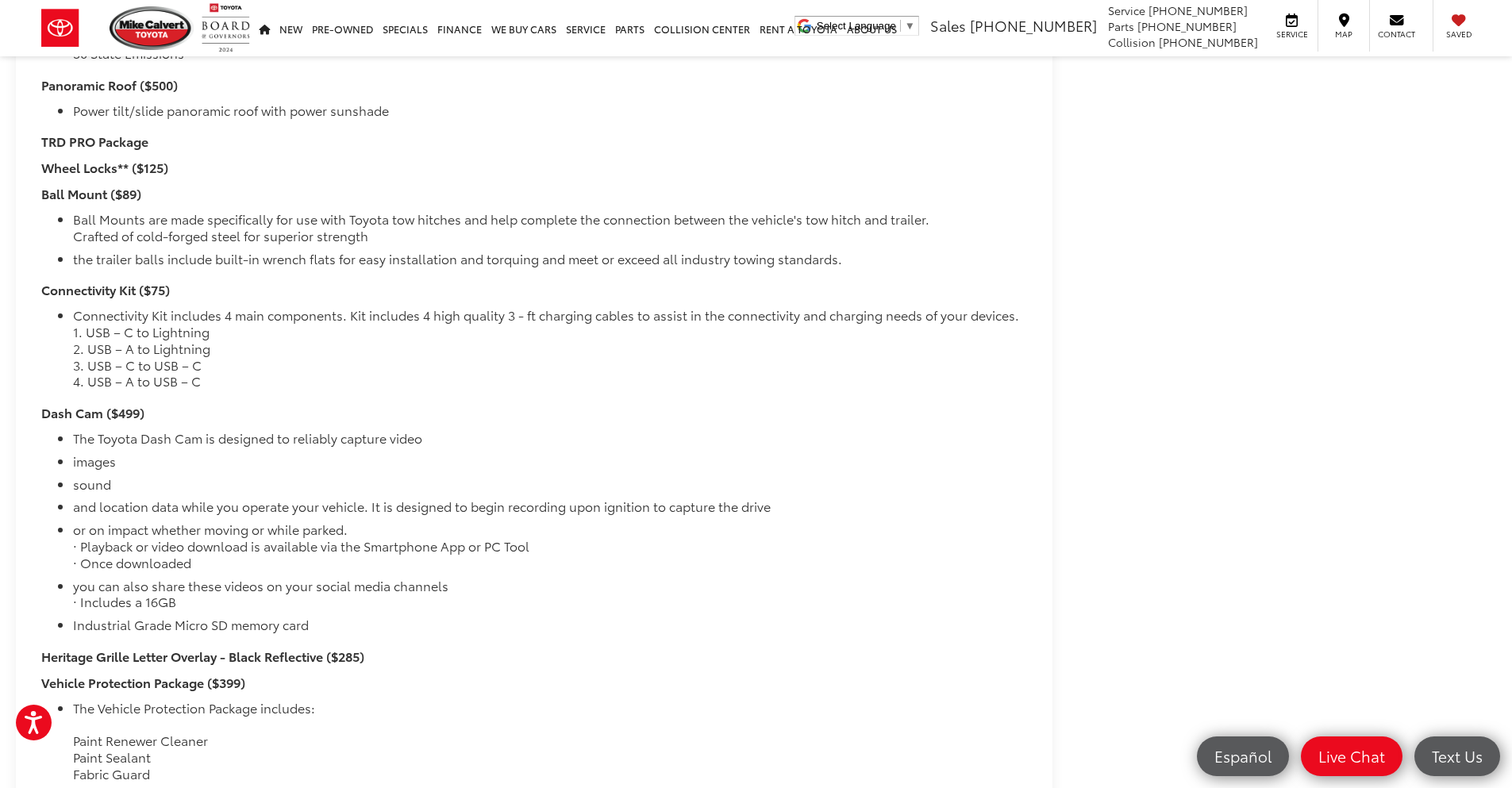
scroll to position [1904, 0]
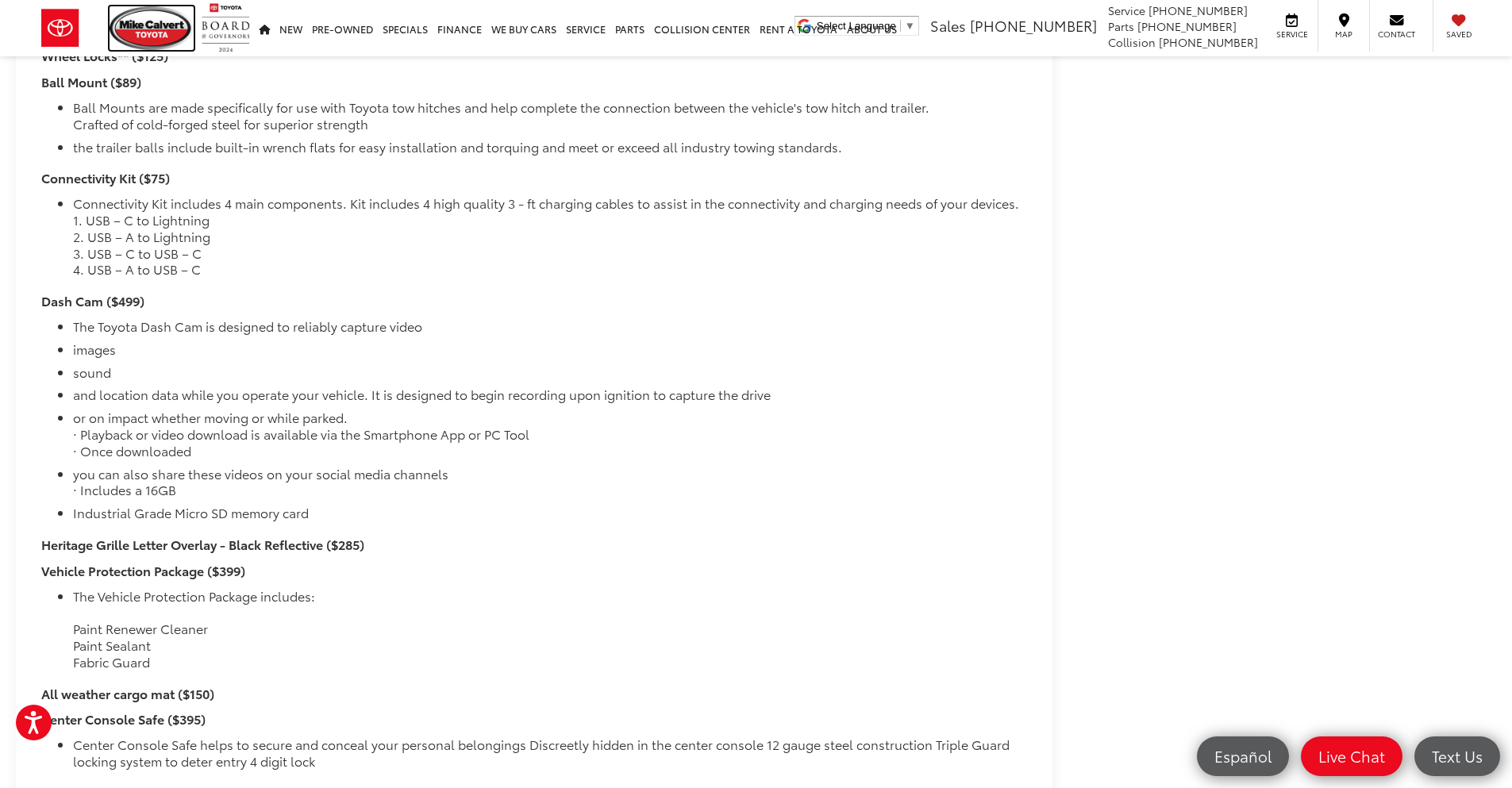
click at [136, 39] on img at bounding box center [152, 27] width 84 height 43
